Goal: Communication & Community: Answer question/provide support

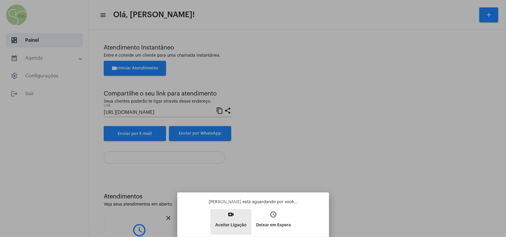
click at [239, 135] on button "video_call Aceitar Ligação" at bounding box center [230, 221] width 41 height 25
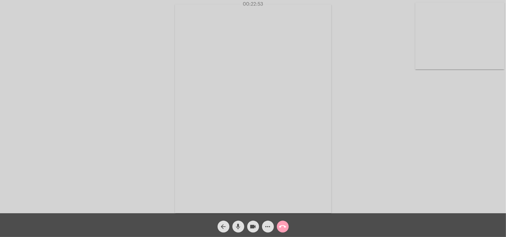
click at [244, 135] on mat-icon "call_end" at bounding box center [282, 226] width 7 height 7
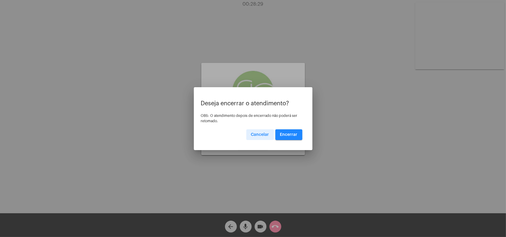
click at [244, 135] on span "Encerrar" at bounding box center [288, 134] width 17 height 4
